Goal: Navigation & Orientation: Go to known website

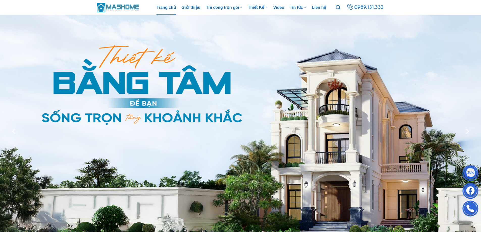
click at [111, 7] on img at bounding box center [118, 7] width 43 height 11
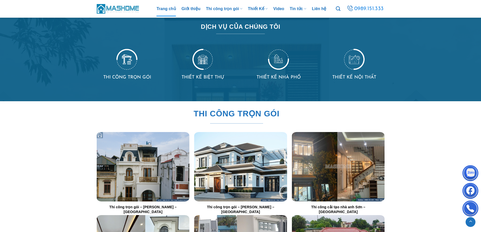
scroll to position [329, 0]
